Goal: Find specific page/section: Find specific page/section

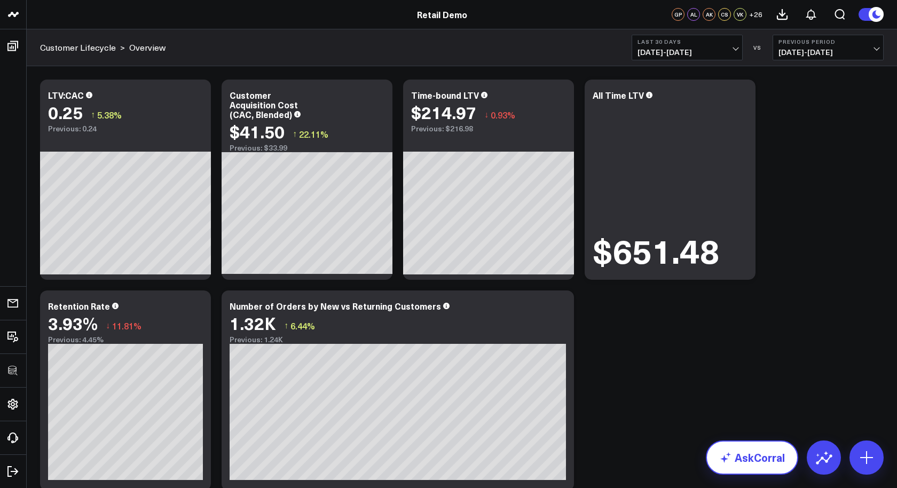
click at [734, 456] on link "AskCorral" at bounding box center [752, 458] width 92 height 34
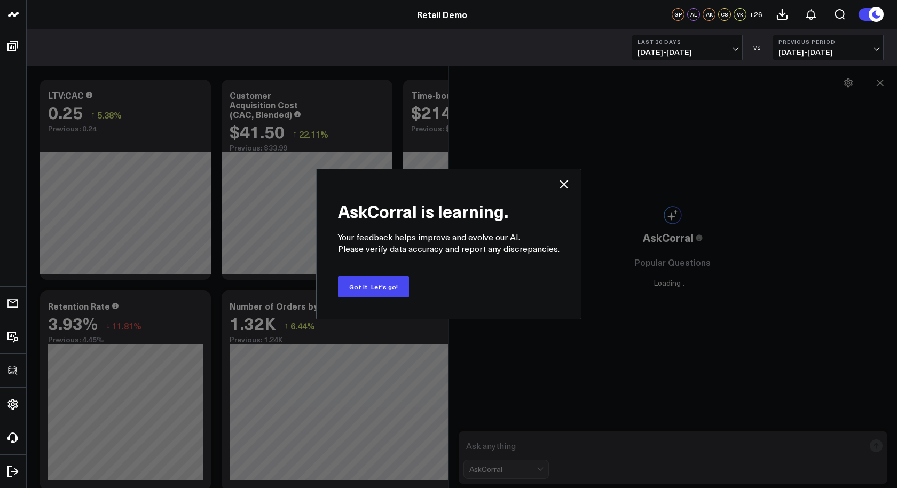
click at [562, 183] on icon at bounding box center [564, 184] width 13 height 13
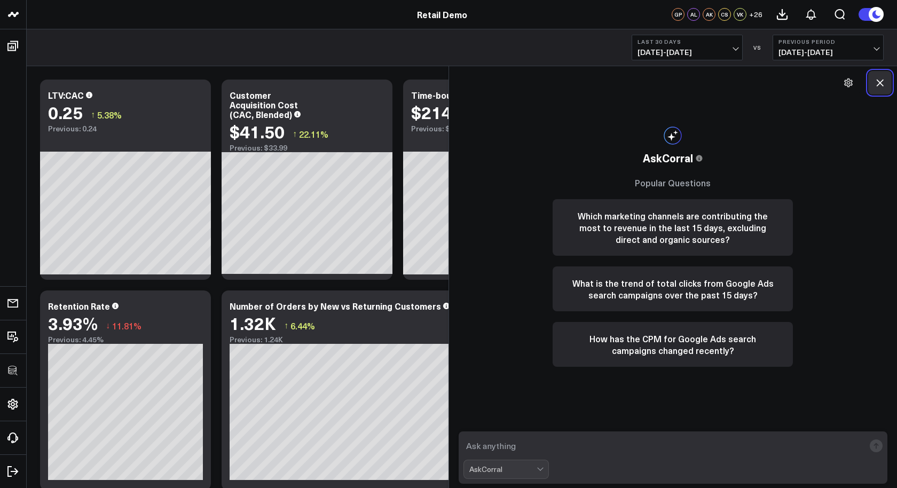
click at [882, 84] on icon at bounding box center [880, 82] width 7 height 7
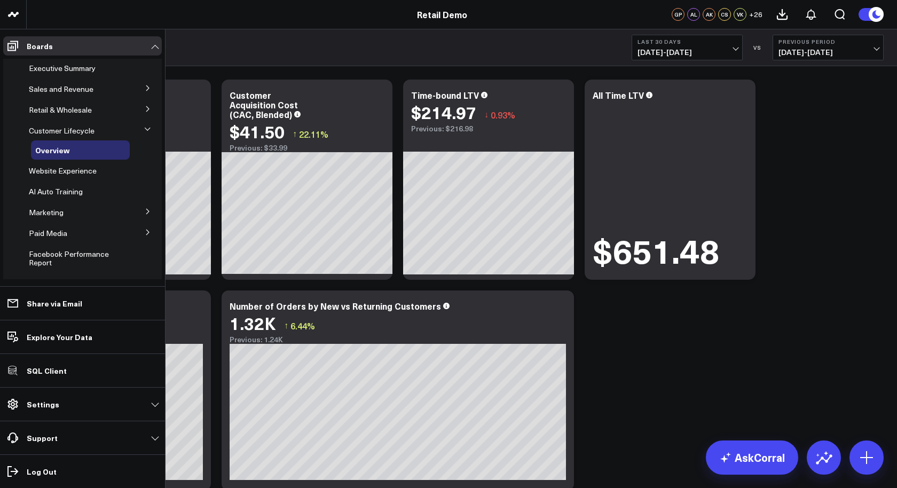
click at [139, 86] on button at bounding box center [148, 88] width 28 height 16
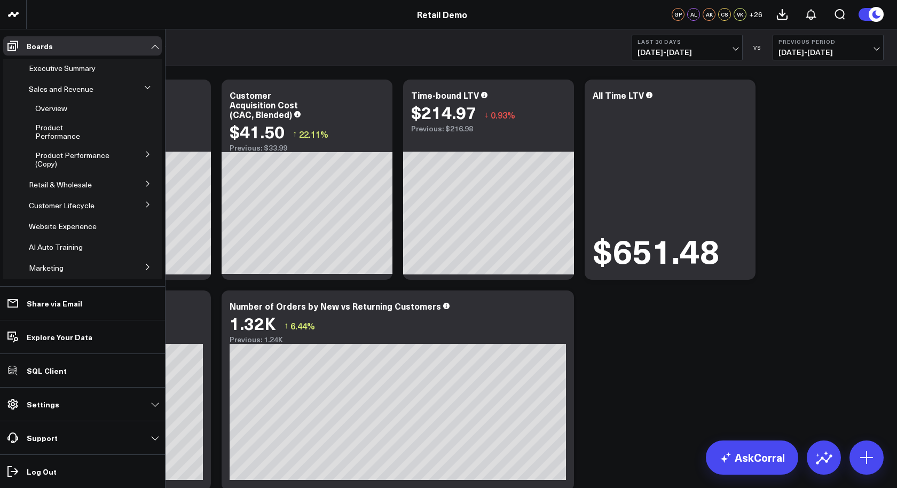
click at [144, 86] on icon at bounding box center [147, 87] width 6 height 6
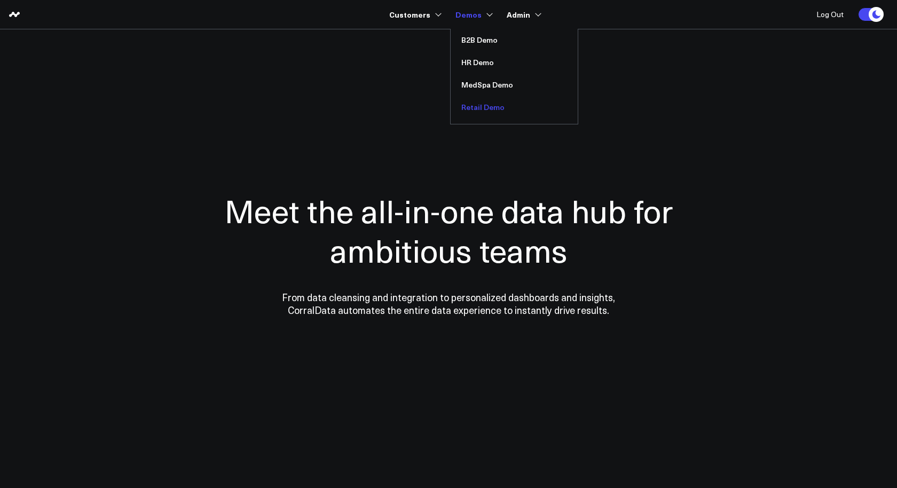
click at [480, 112] on link "Retail Demo" at bounding box center [514, 107] width 127 height 22
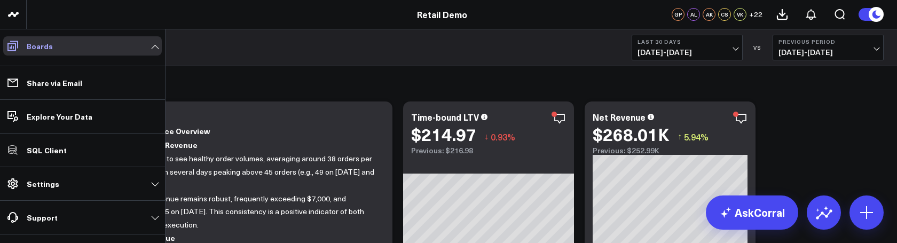
click at [140, 45] on link "Boards" at bounding box center [82, 45] width 159 height 19
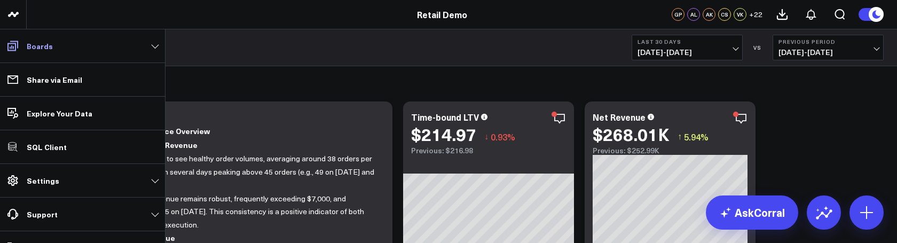
click at [154, 47] on link "Boards" at bounding box center [82, 45] width 159 height 19
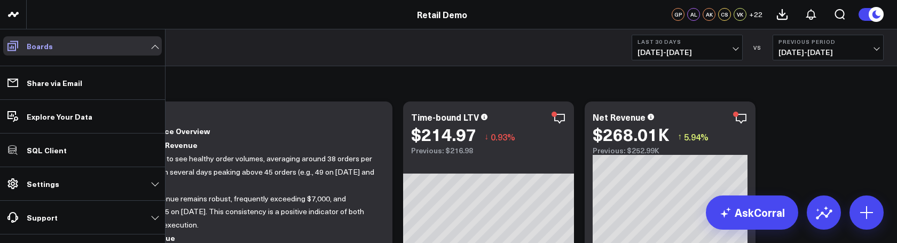
click at [55, 50] on link "Boards" at bounding box center [82, 45] width 159 height 19
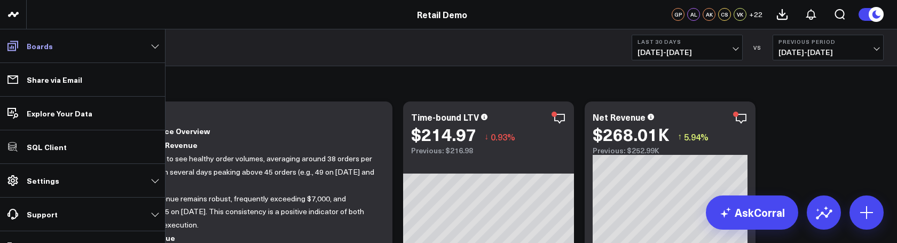
click at [57, 48] on link "Boards" at bounding box center [82, 45] width 159 height 19
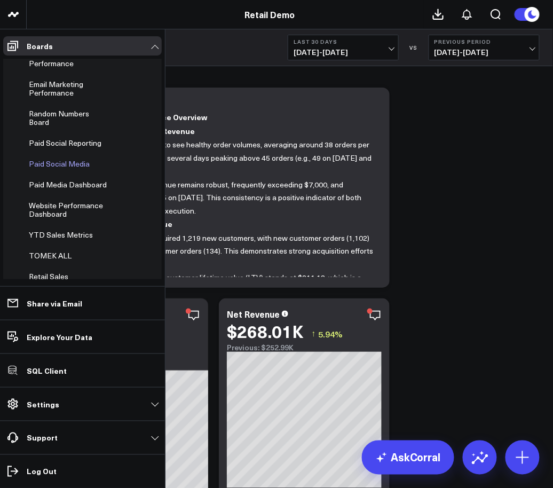
scroll to position [669, 0]
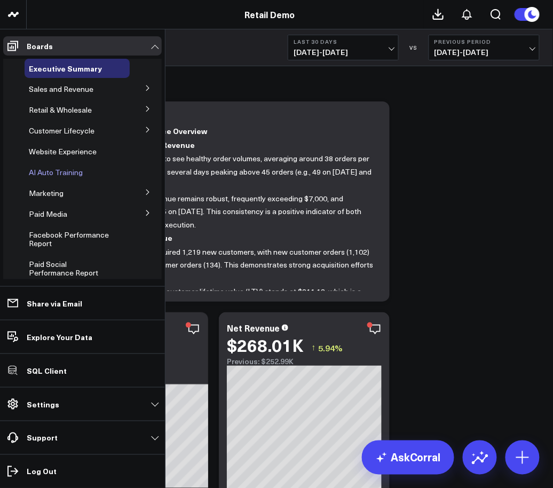
scroll to position [669, 0]
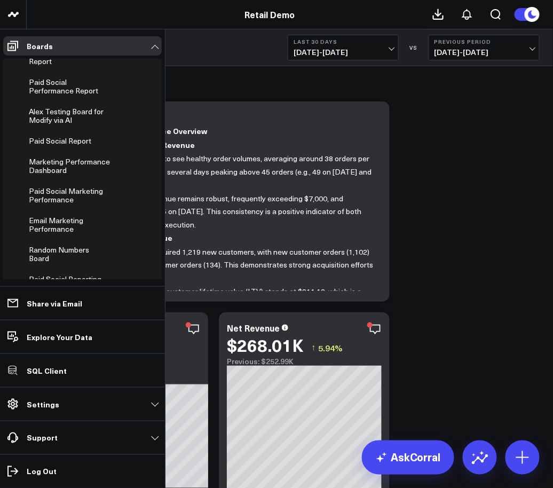
scroll to position [669, 0]
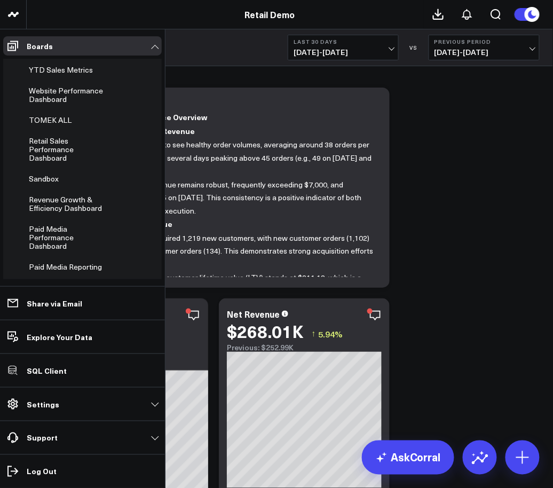
scroll to position [433, 0]
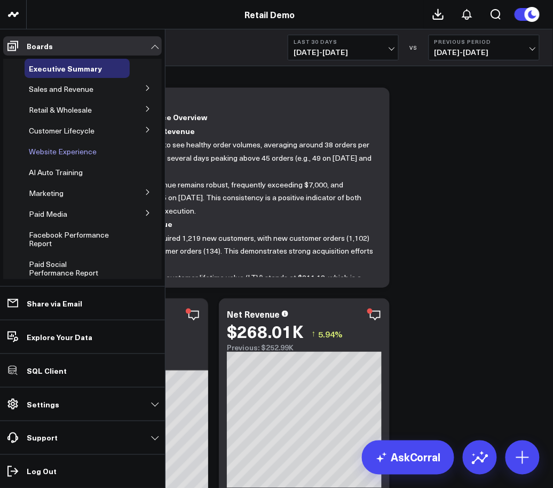
scroll to position [8, 0]
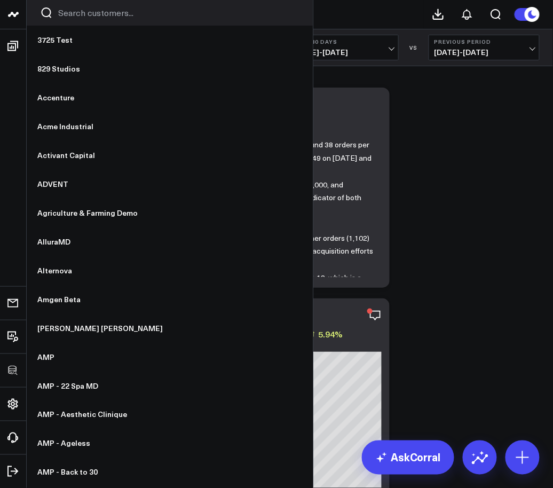
click at [62, 15] on input "Search customers input" at bounding box center [178, 13] width 241 height 12
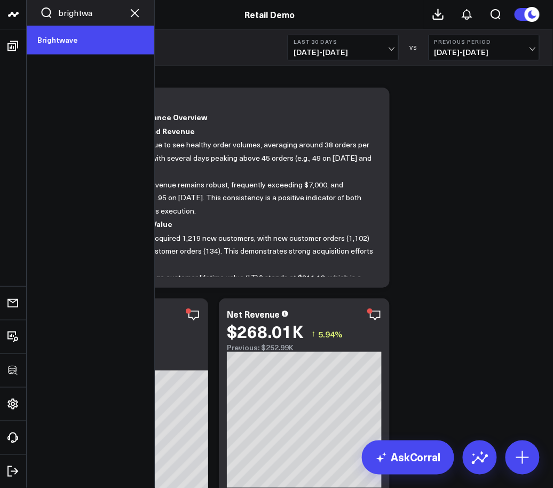
type input "brightwa"
click at [50, 41] on link "Brightwave" at bounding box center [91, 40] width 128 height 29
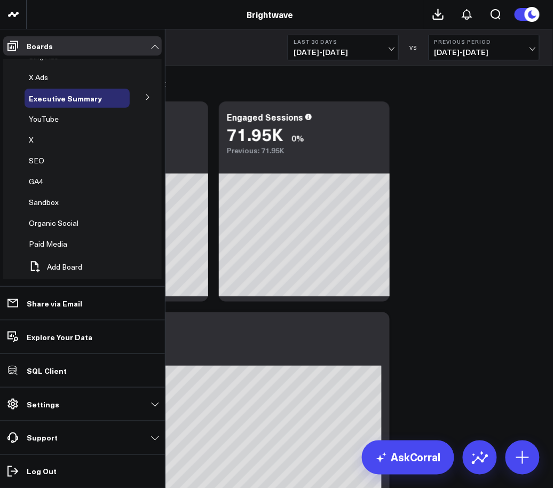
scroll to position [107, 0]
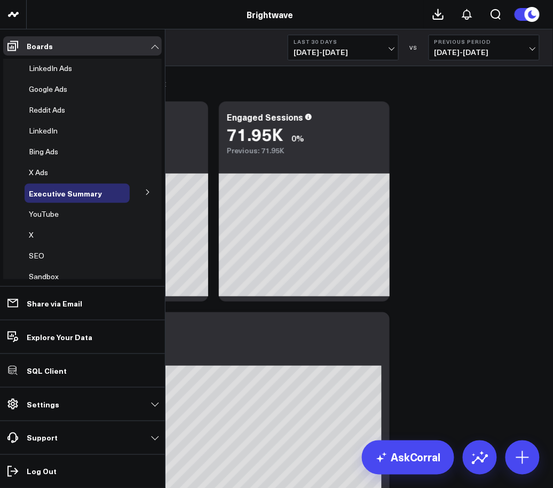
scroll to position [107, 0]
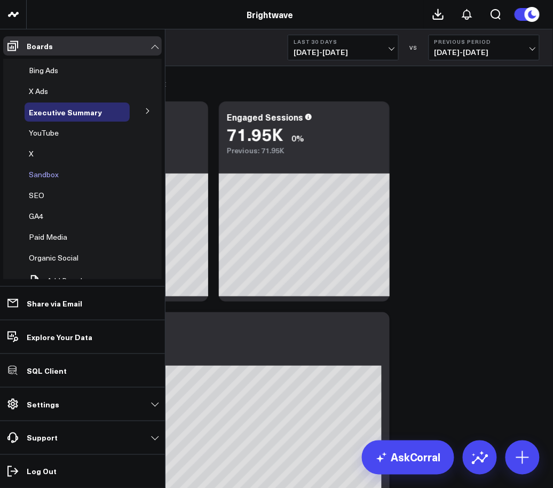
scroll to position [107, 0]
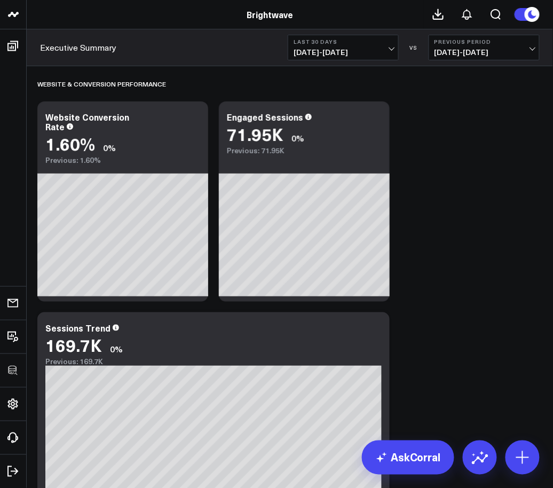
scroll to position [64, 0]
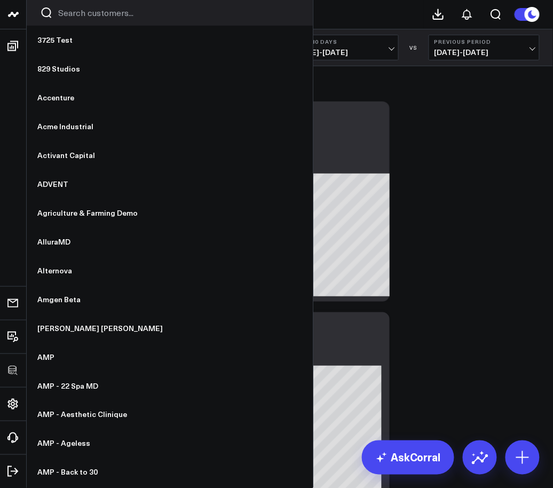
click at [94, 21] on div at bounding box center [170, 13] width 286 height 26
click at [95, 18] on input "Search customers input" at bounding box center [178, 13] width 241 height 12
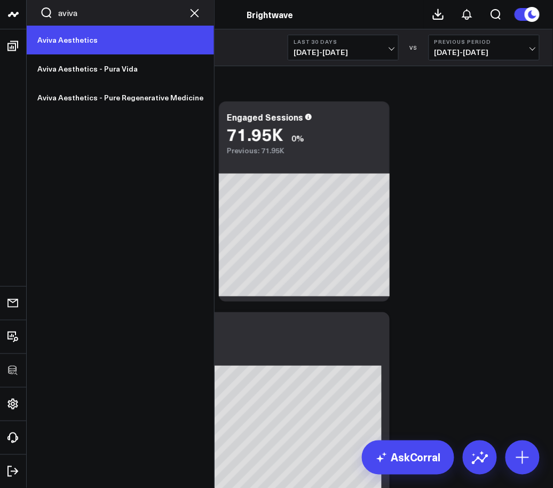
type input "aviva"
click at [85, 35] on link "Aviva Aesthetics" at bounding box center [120, 40] width 187 height 29
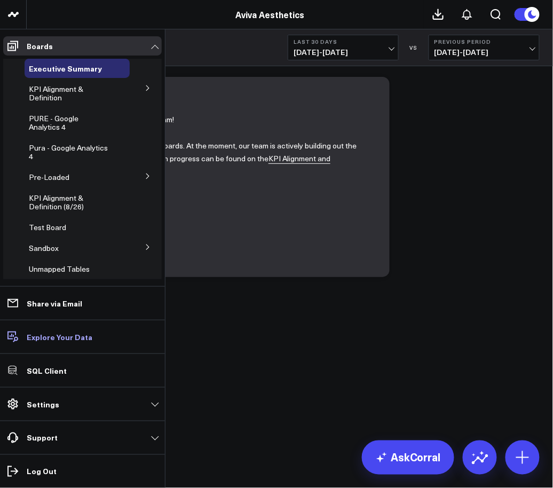
click at [53, 340] on p "Explore Your Data" at bounding box center [60, 337] width 66 height 9
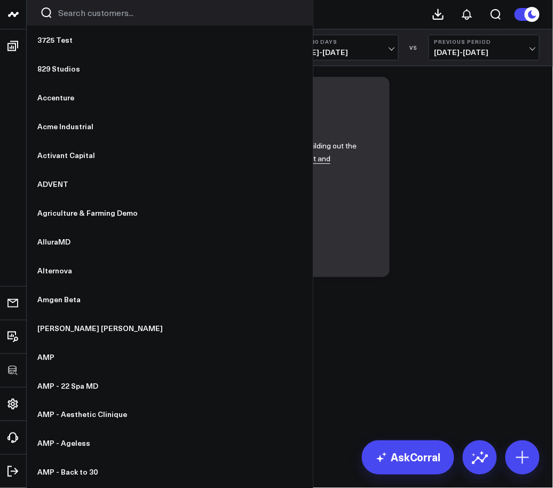
click at [68, 11] on input "Search customers input" at bounding box center [178, 13] width 241 height 12
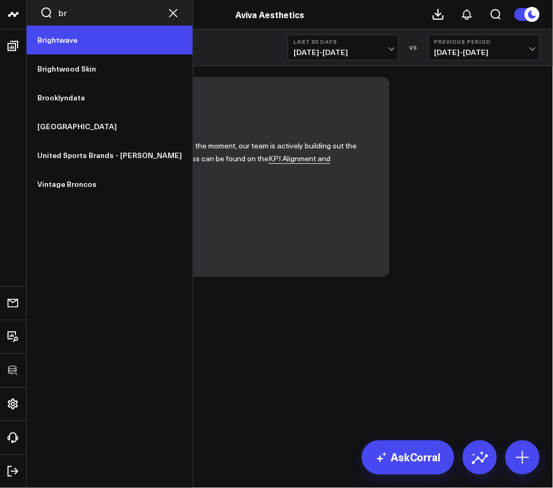
type input "br"
click at [62, 36] on link "Brightwave" at bounding box center [110, 40] width 166 height 29
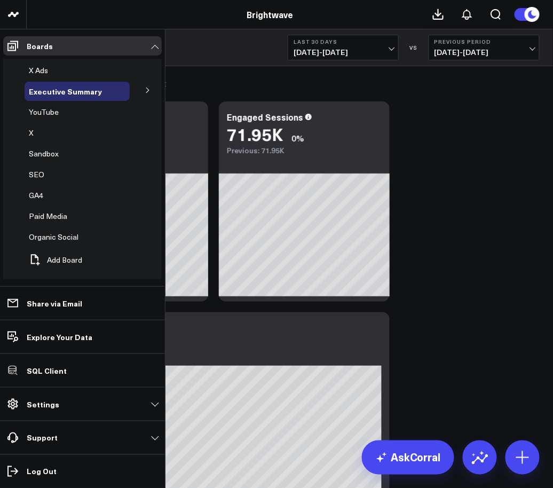
scroll to position [107, 0]
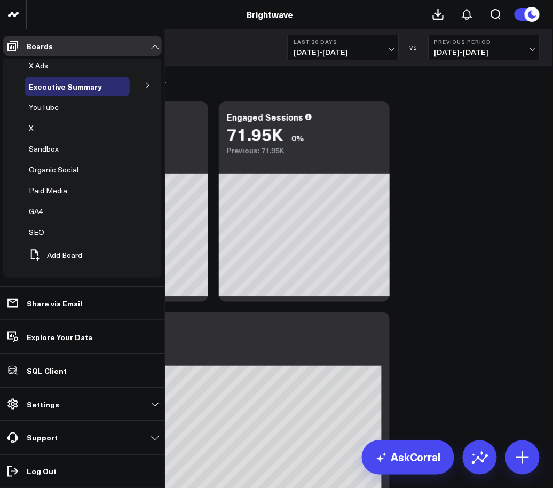
scroll to position [81, 0]
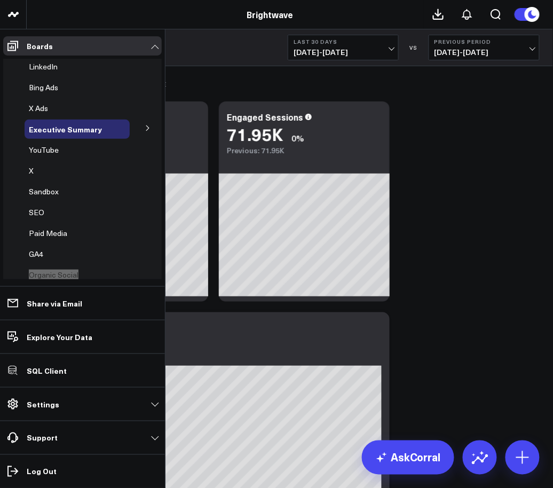
scroll to position [107, 0]
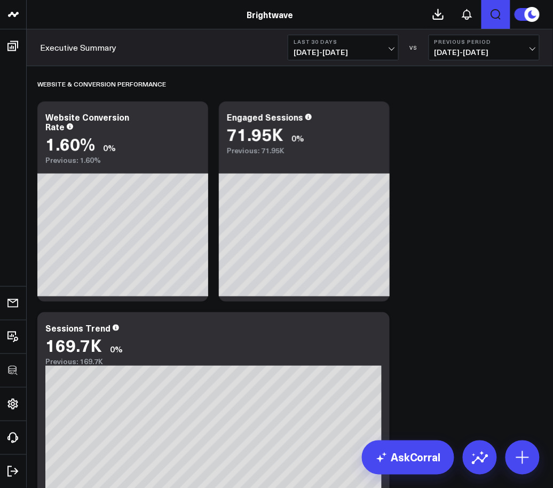
drag, startPoint x: 41, startPoint y: 193, endPoint x: 507, endPoint y: 17, distance: 498.0
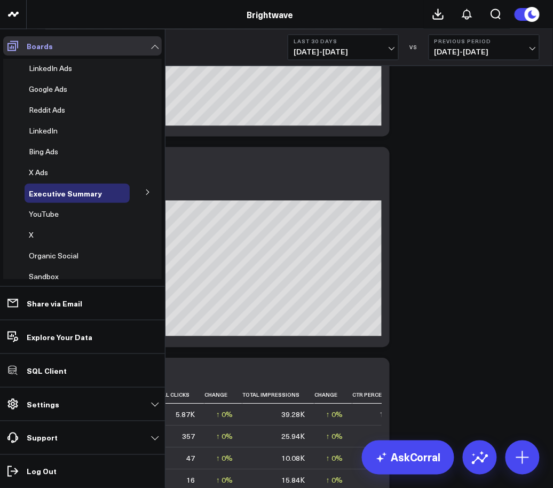
scroll to position [47, 0]
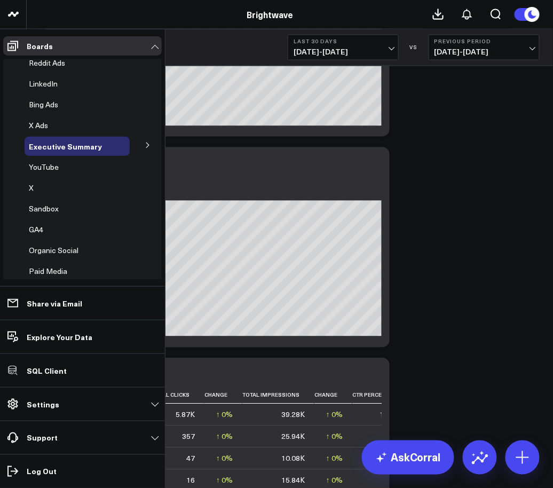
drag, startPoint x: 37, startPoint y: 246, endPoint x: 35, endPoint y: 218, distance: 27.3
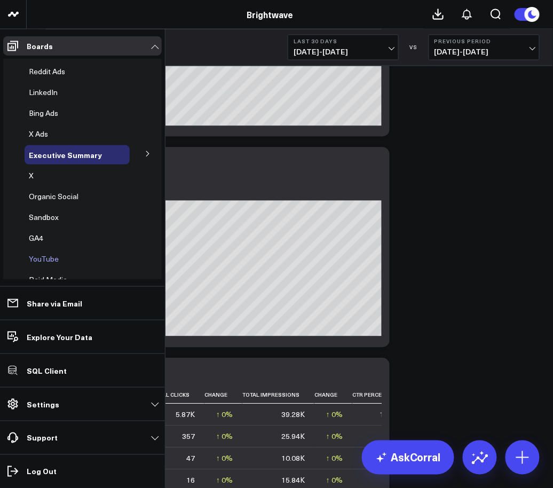
scroll to position [107, 0]
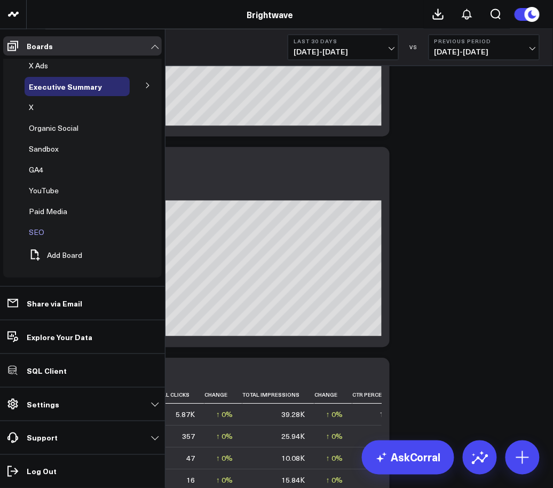
click at [34, 225] on div "SEO" at bounding box center [77, 232] width 105 height 19
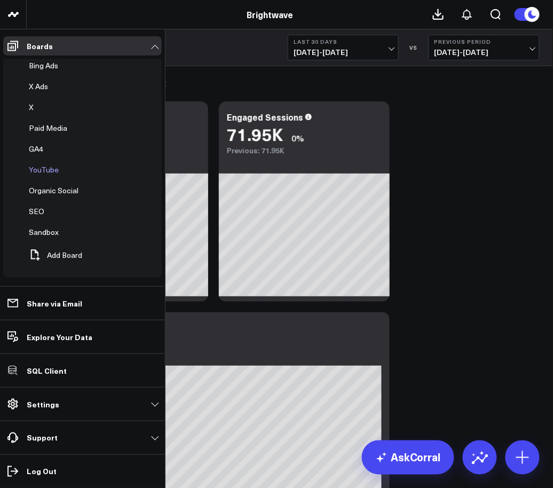
scroll to position [312, 0]
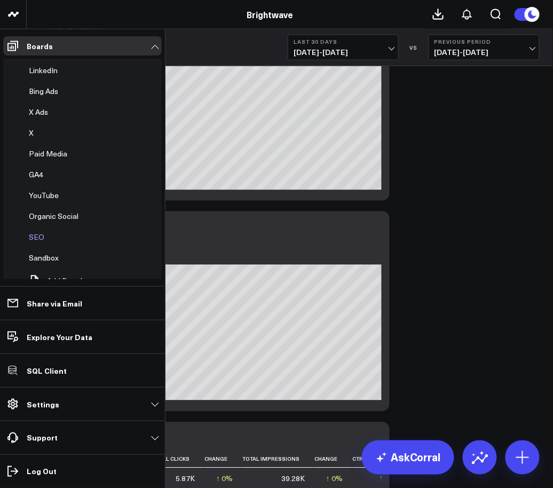
scroll to position [107, 0]
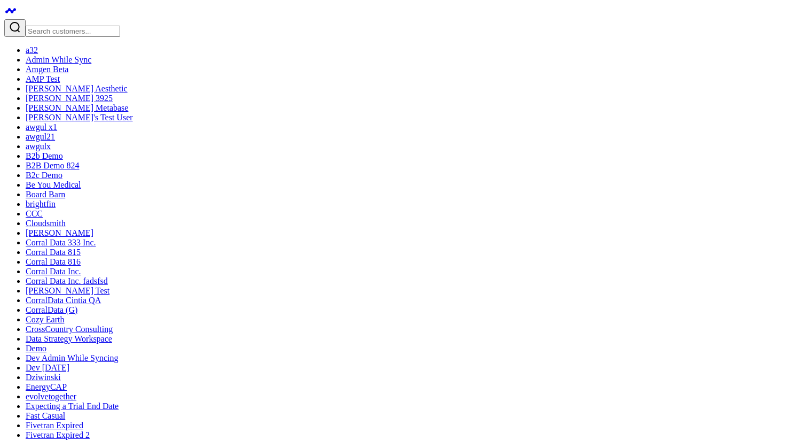
click at [61, 26] on input "Search customers input" at bounding box center [73, 31] width 95 height 11
click at [68, 74] on link "Amgen Beta" at bounding box center [47, 69] width 43 height 9
click at [65, 26] on input "Search customers input" at bounding box center [73, 31] width 95 height 11
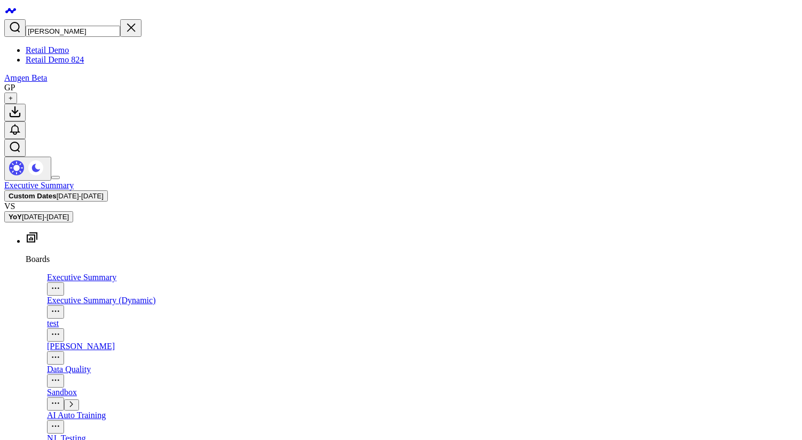
type input "[PERSON_NAME]"
click at [64, 64] on link "Retail Demo 824" at bounding box center [55, 59] width 58 height 9
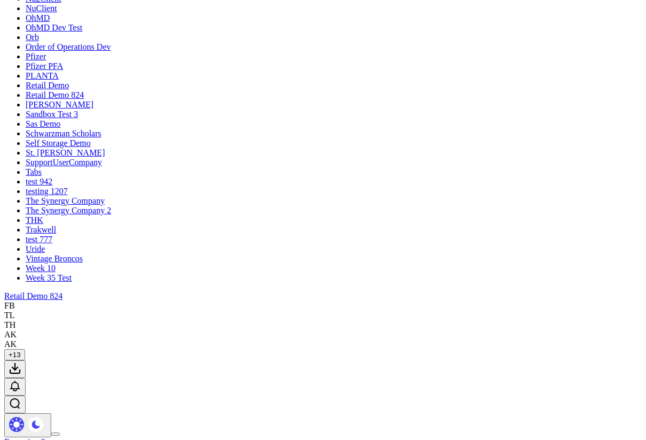
scroll to position [1314, 0]
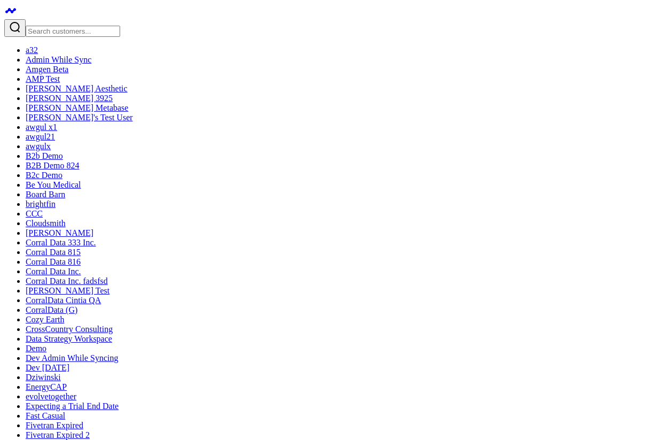
scroll to position [1314, 0]
drag, startPoint x: 48, startPoint y: 174, endPoint x: 409, endPoint y: 342, distance: 398.1
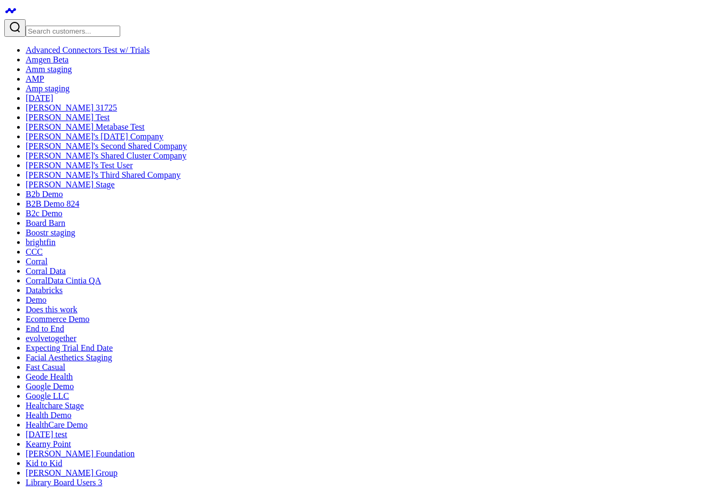
scroll to position [399, 0]
